Goal: Task Accomplishment & Management: Manage account settings

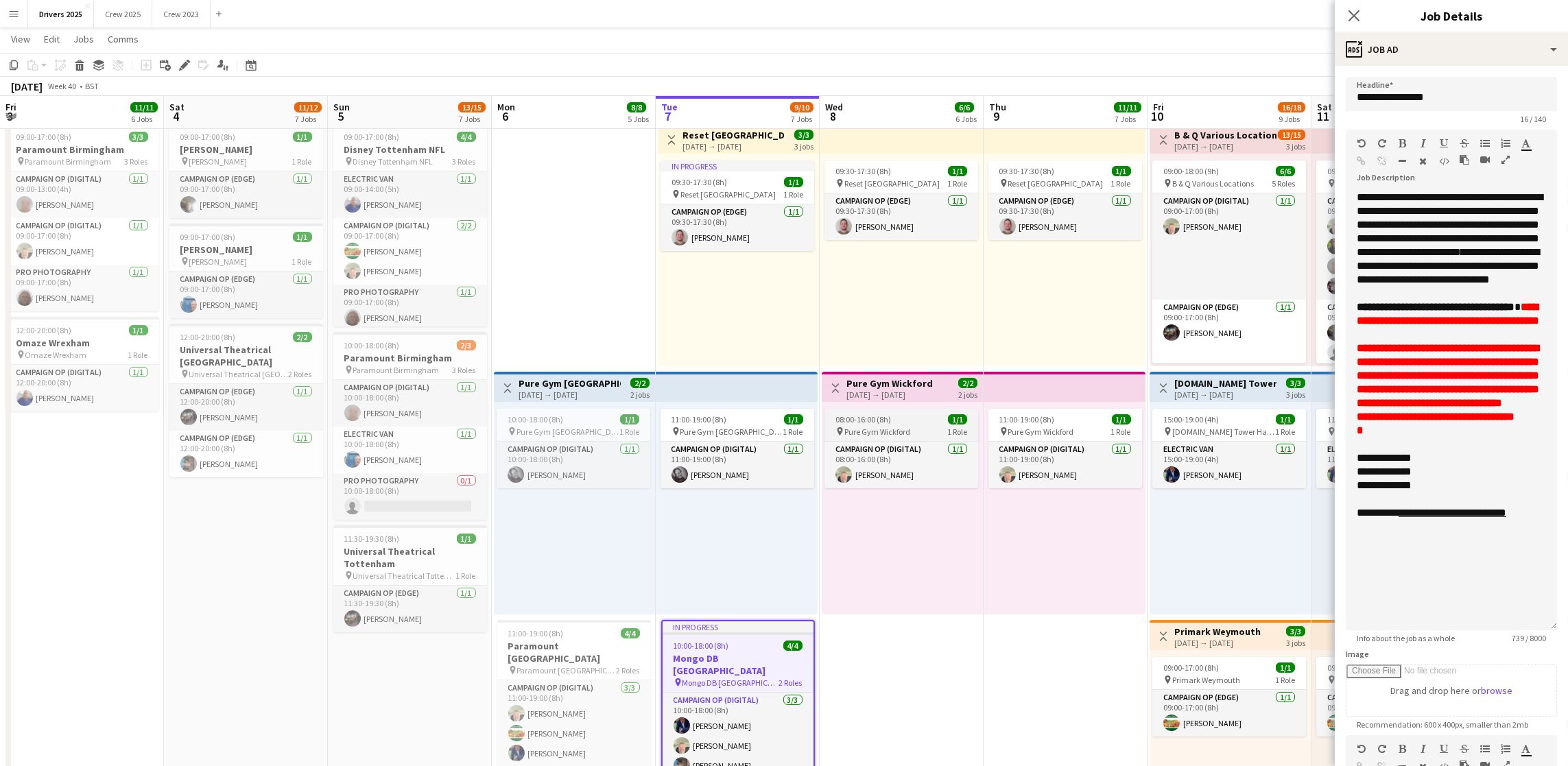
scroll to position [23, 0]
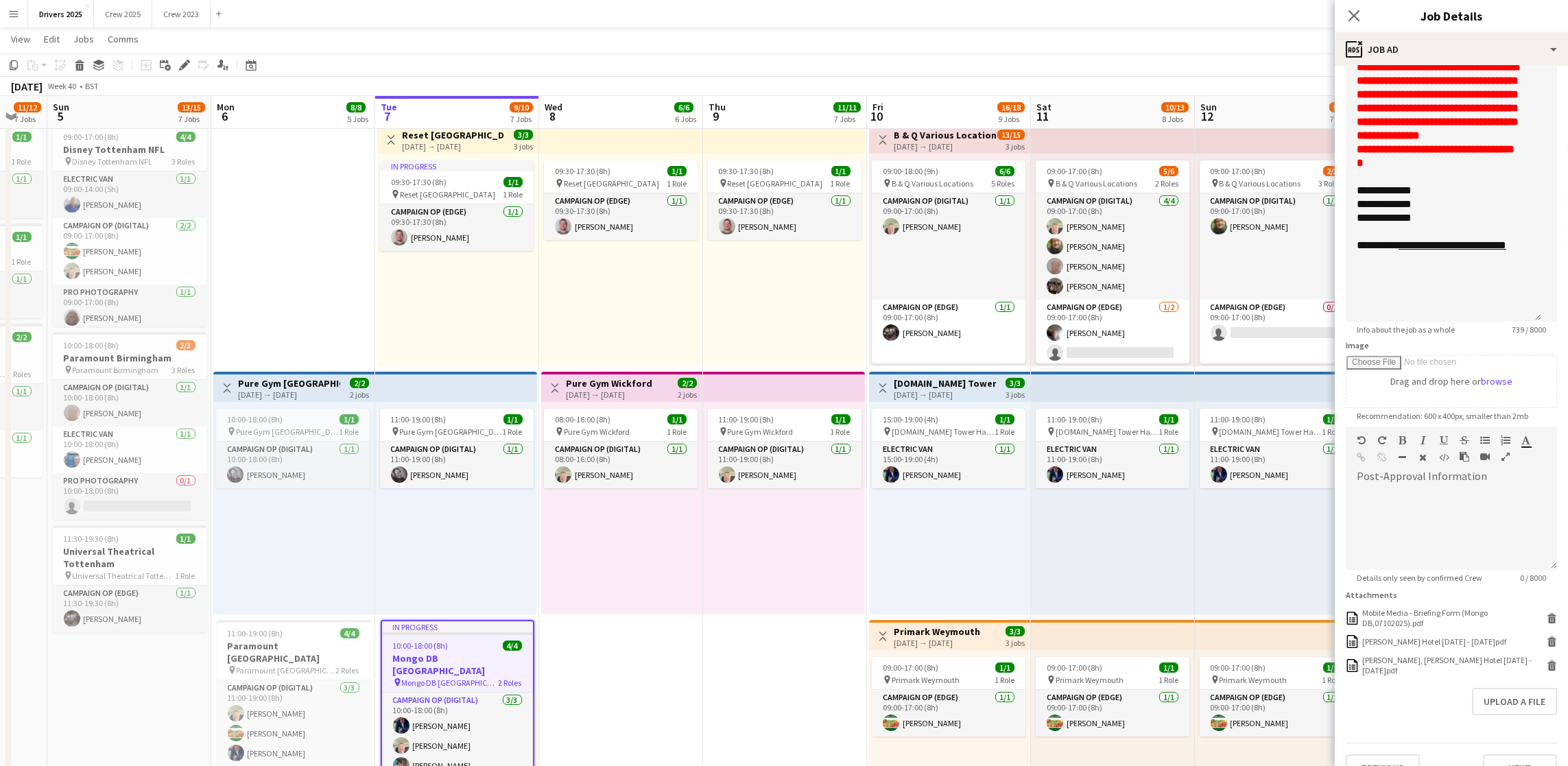
click at [736, 676] on app-date-cell "08:00-16:00 (8h) 1/1 pin BBC Birmngham 1 Role Electric Van [DATE] 08:00-16:00 (…" at bounding box center [785, 182] width 164 height 2116
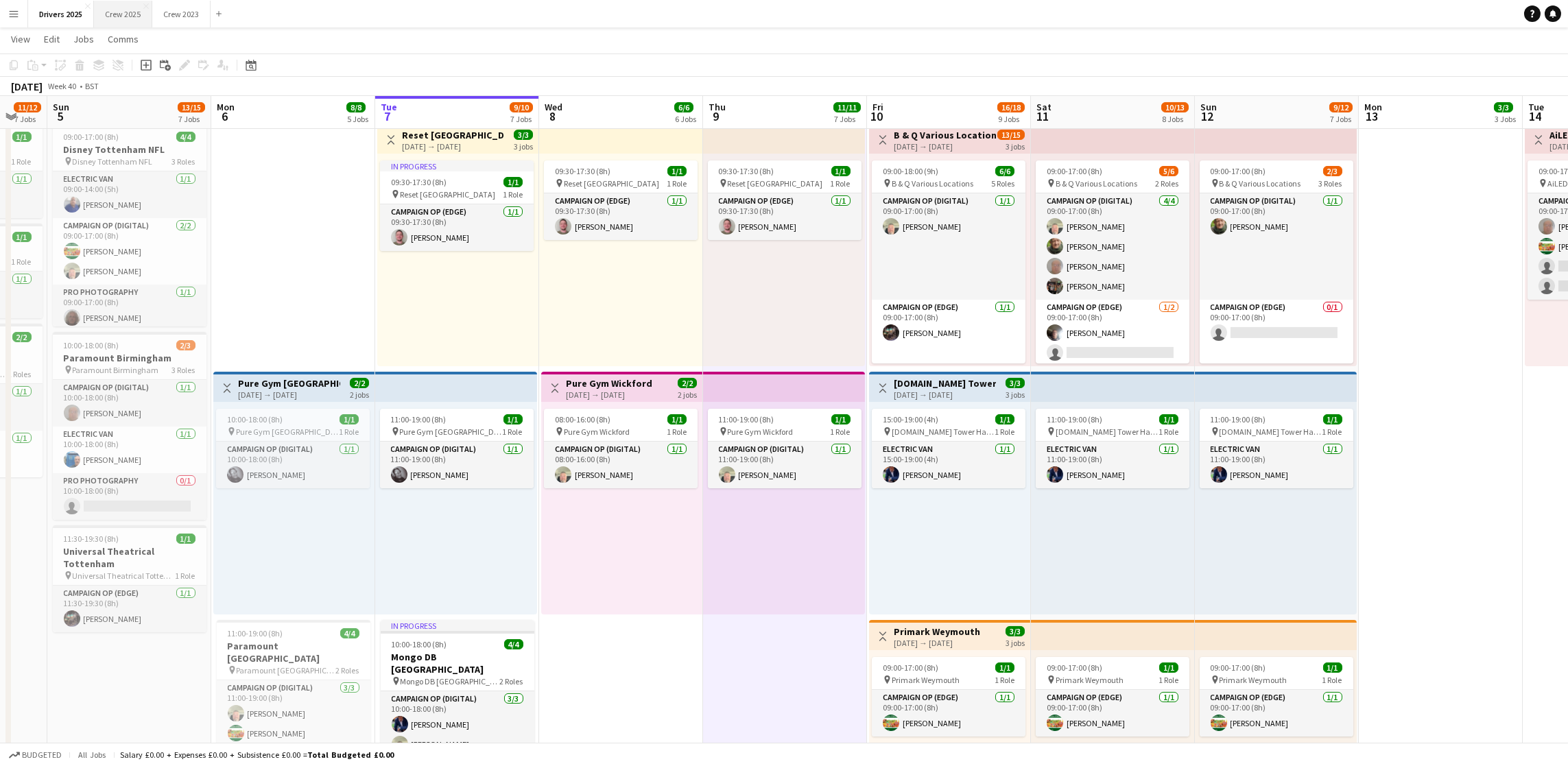
click at [138, 18] on button "Crew 2025 Close" at bounding box center [122, 14] width 58 height 27
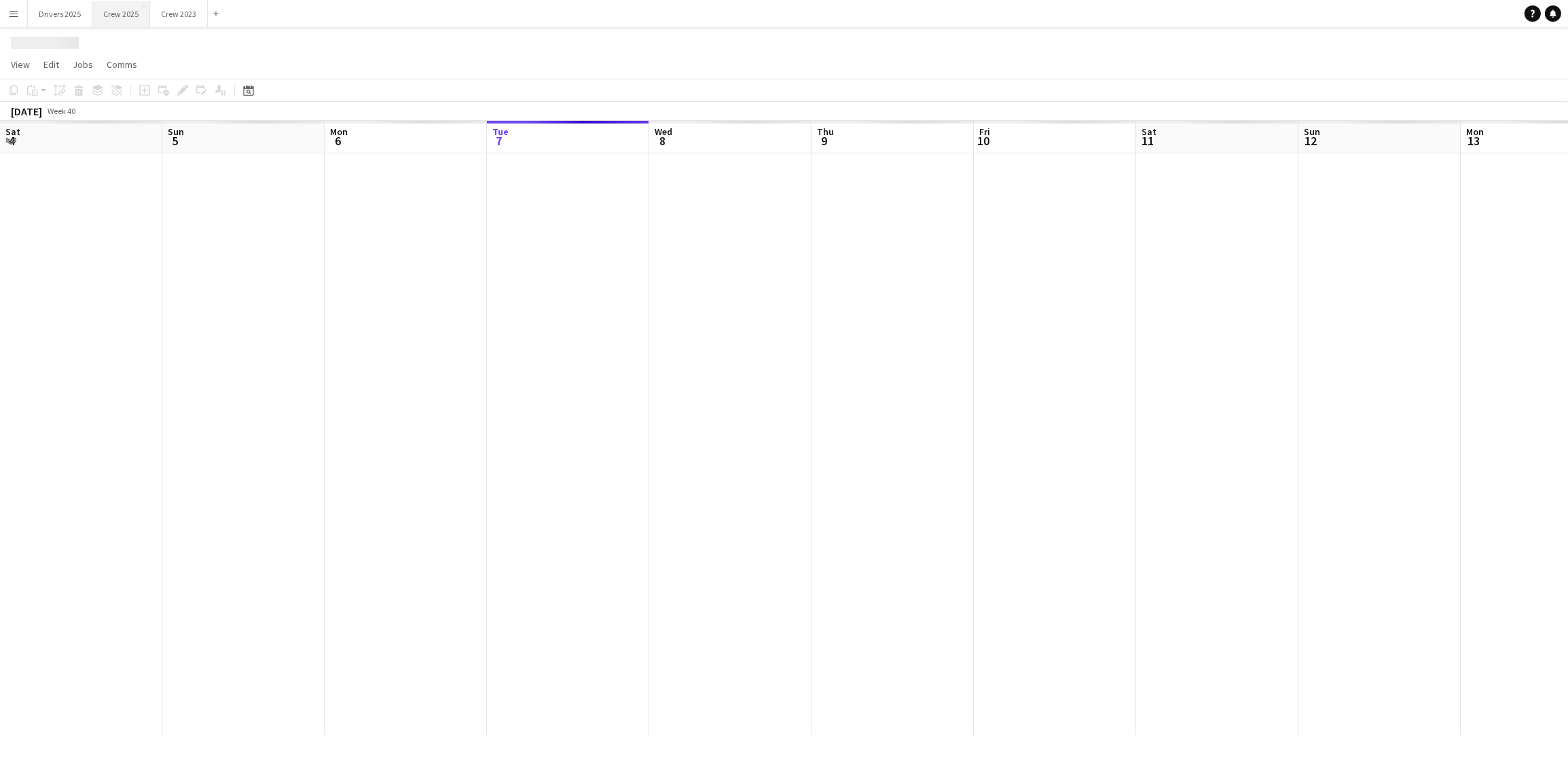
scroll to position [0, 324]
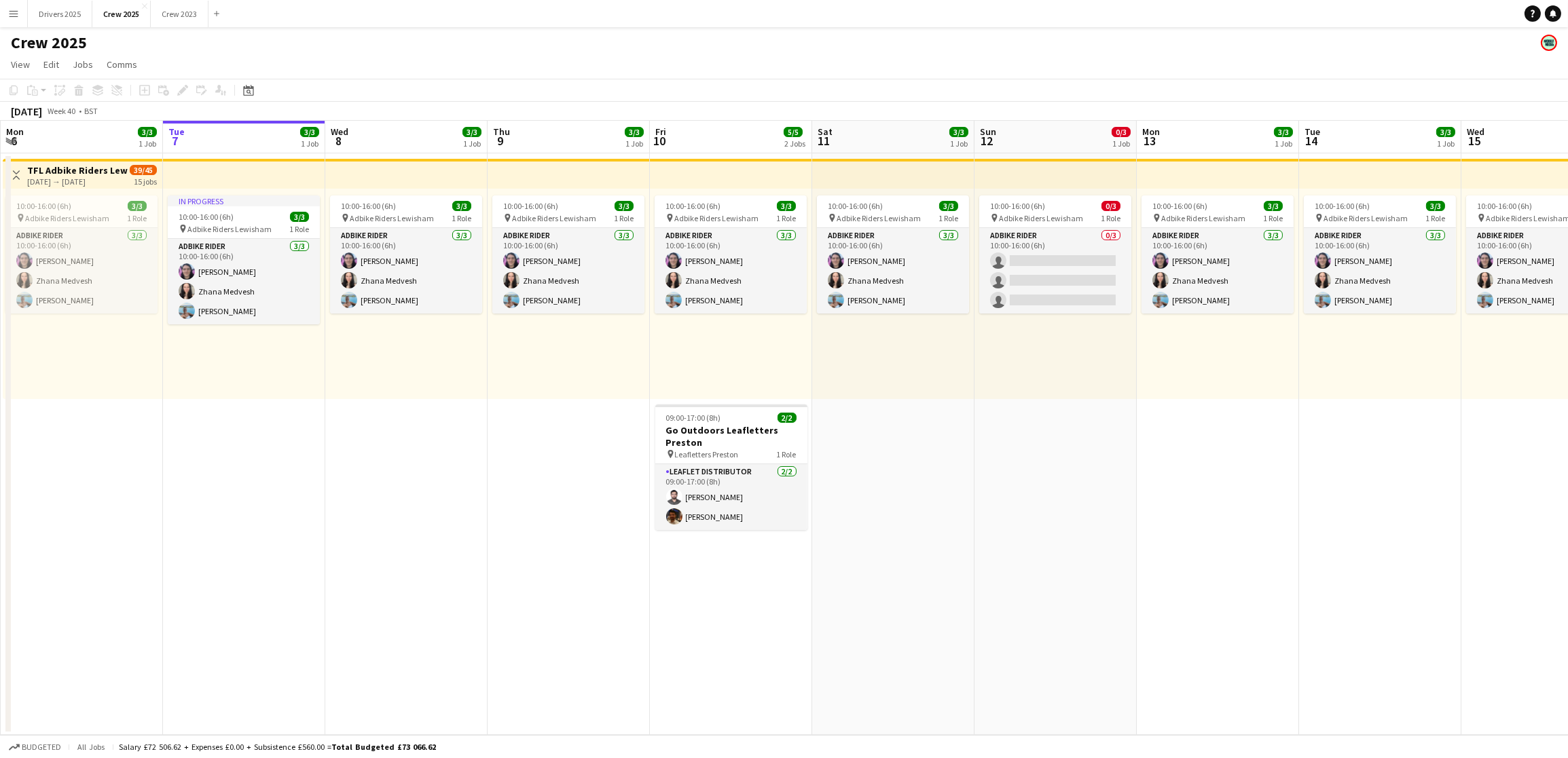
drag, startPoint x: 736, startPoint y: 517, endPoint x: 756, endPoint y: 561, distance: 48.3
click at [736, 517] on app-card-role "Leaflet Distributor [DATE] 09:00-17:00 (8h) [PERSON_NAME] [PERSON_NAME]" at bounding box center [731, 497] width 152 height 66
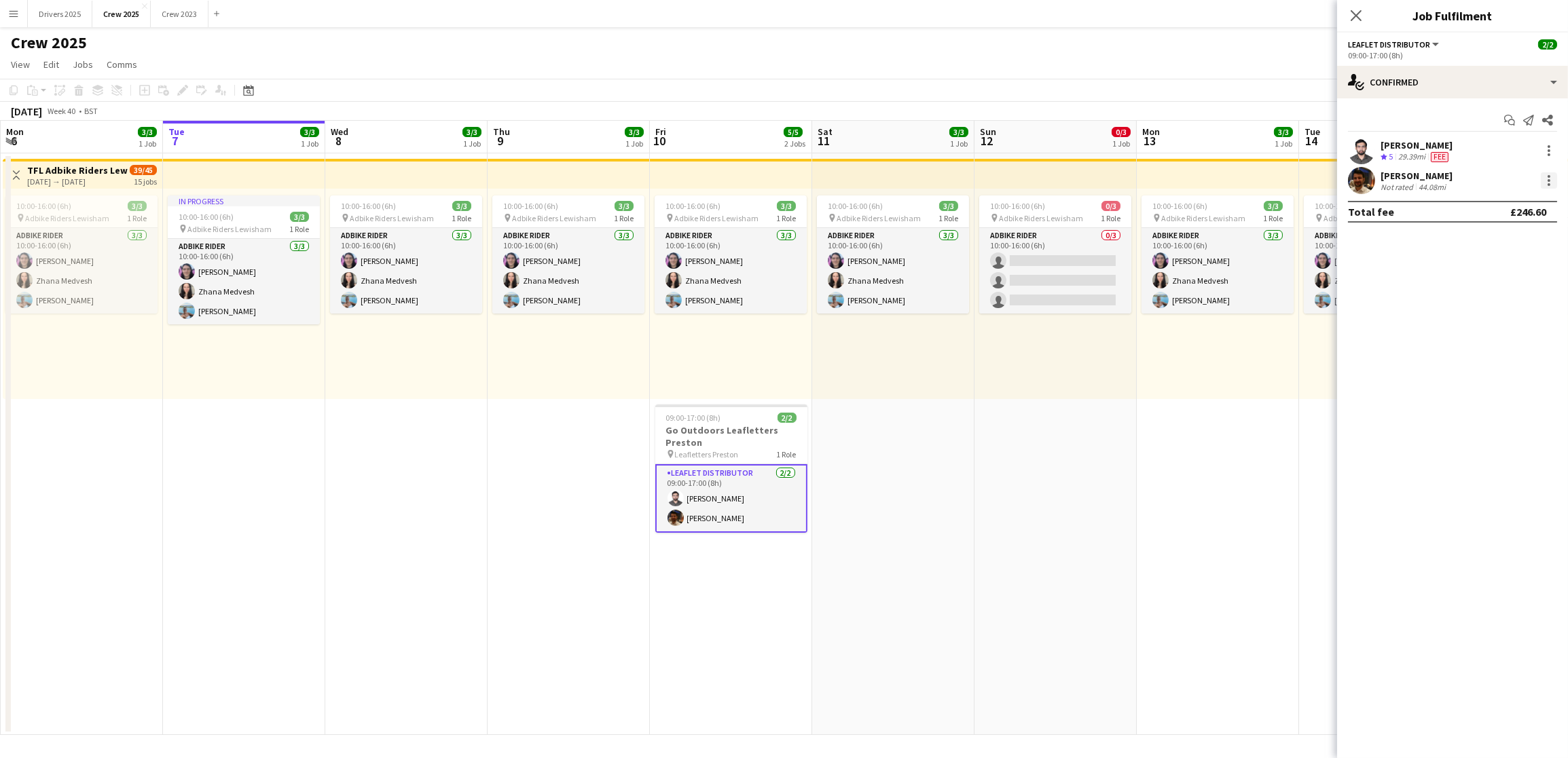
click at [1545, 184] on div at bounding box center [1549, 180] width 16 height 16
click at [1476, 220] on button "Edit fee" at bounding box center [1504, 205] width 106 height 33
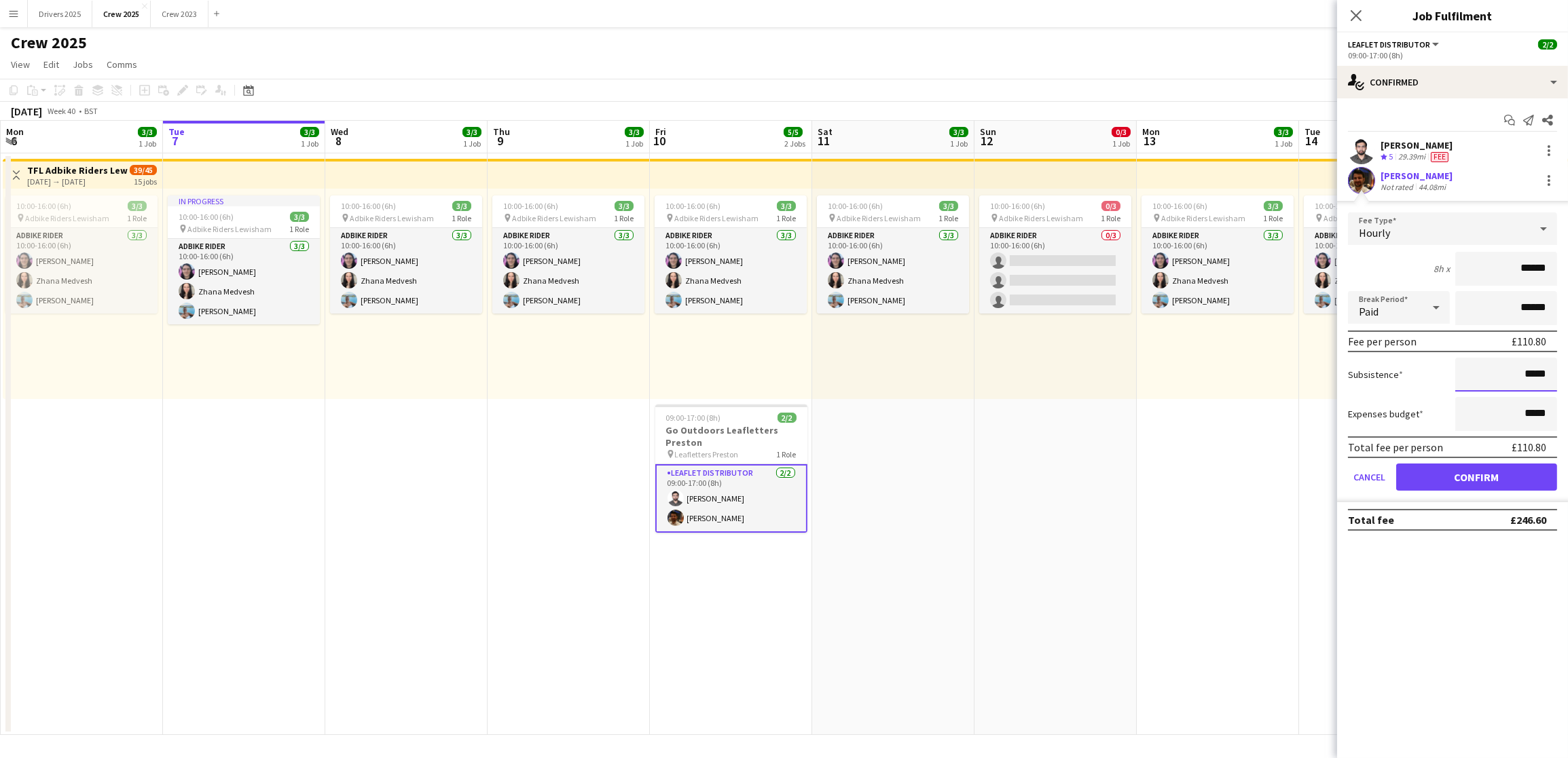
click at [1529, 370] on input "*****" at bounding box center [1506, 375] width 102 height 34
type input "******"
click at [1472, 469] on button "Confirm" at bounding box center [1476, 478] width 161 height 28
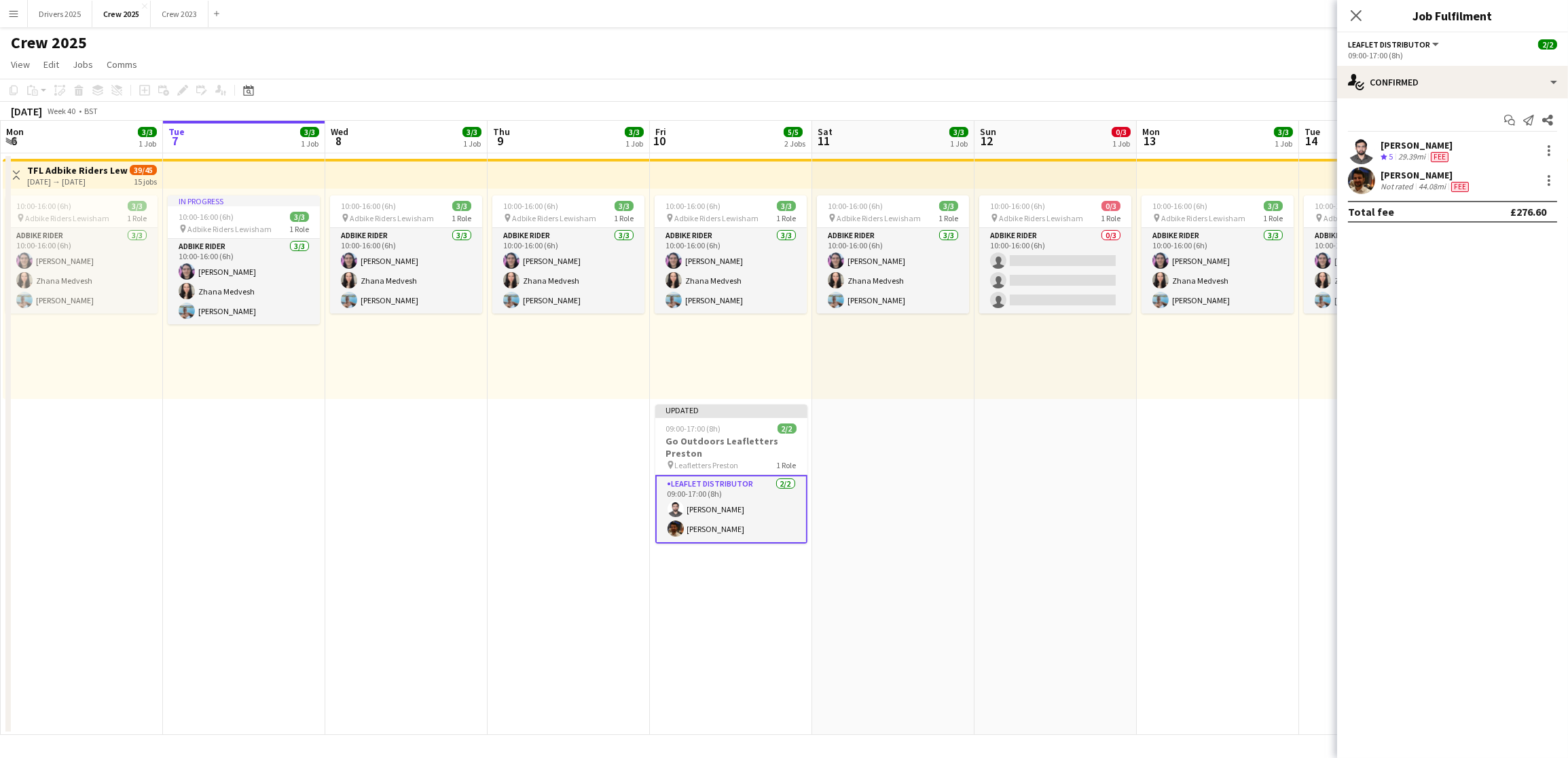
click at [1033, 474] on app-date-cell "10:00-16:00 (6h) 0/3 pin Adbike Riders Lewisham 1 Role Adbike Rider 0/3 10:00-1…" at bounding box center [1056, 444] width 162 height 582
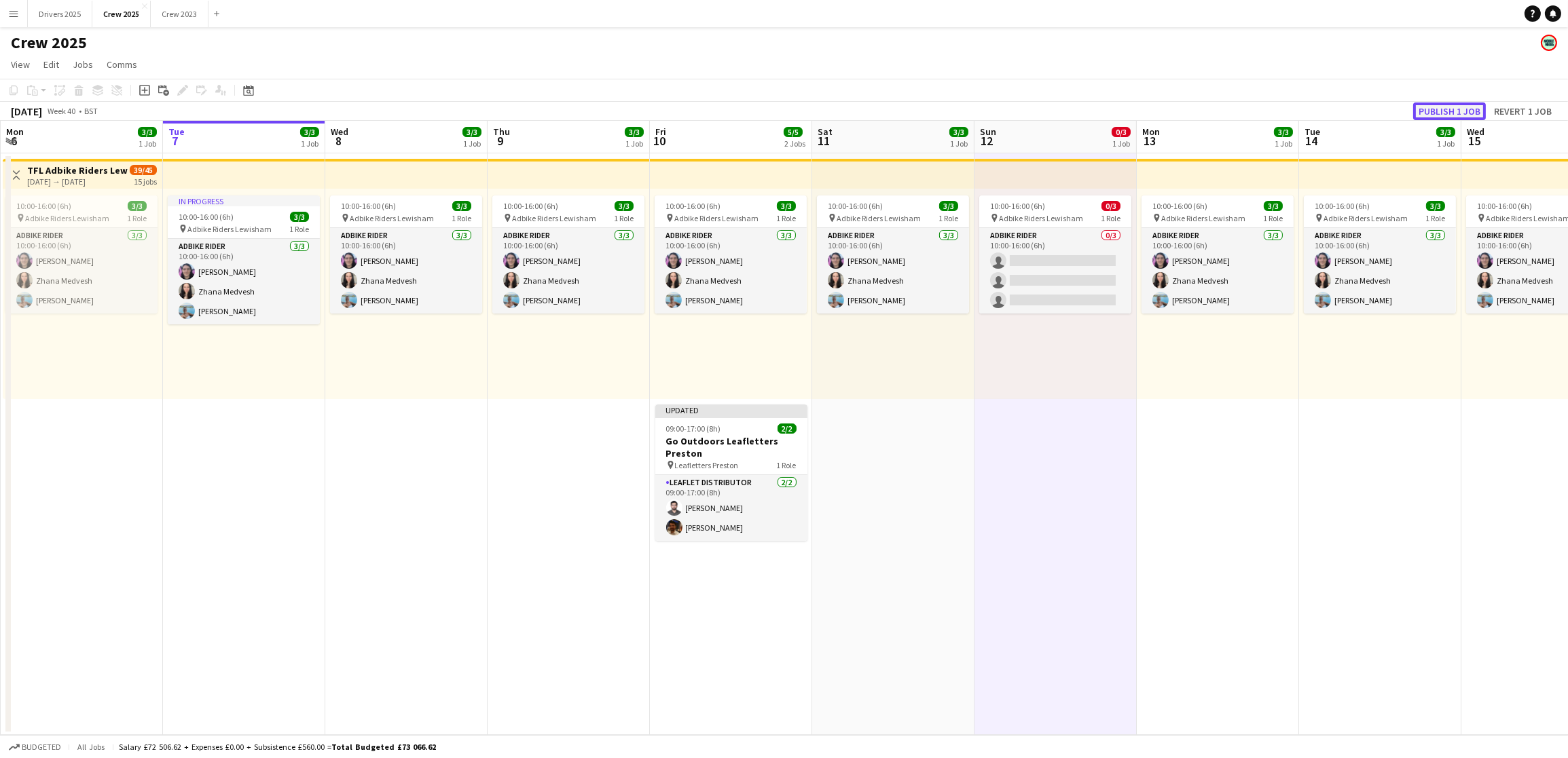
click at [1436, 107] on button "Publish 1 job" at bounding box center [1449, 111] width 73 height 18
